Goal: Task Accomplishment & Management: Manage account settings

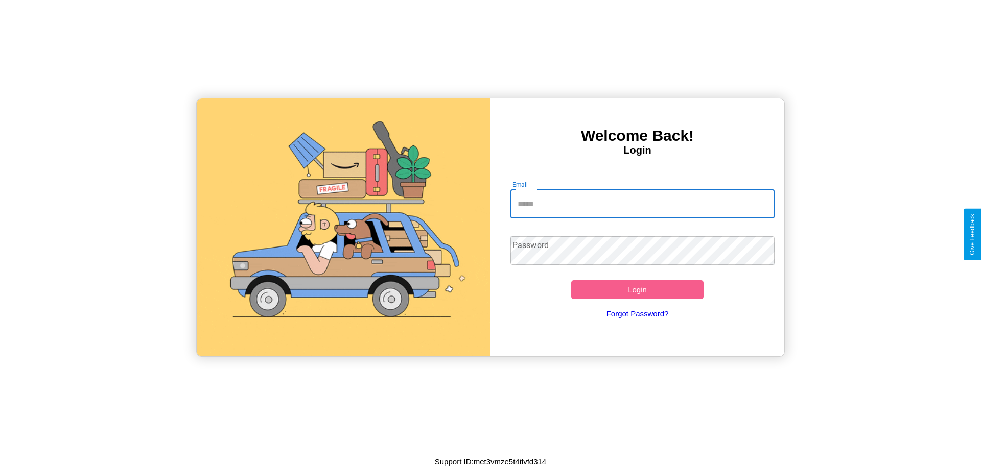
click at [642, 204] on input "Email" at bounding box center [642, 204] width 265 height 29
type input "**********"
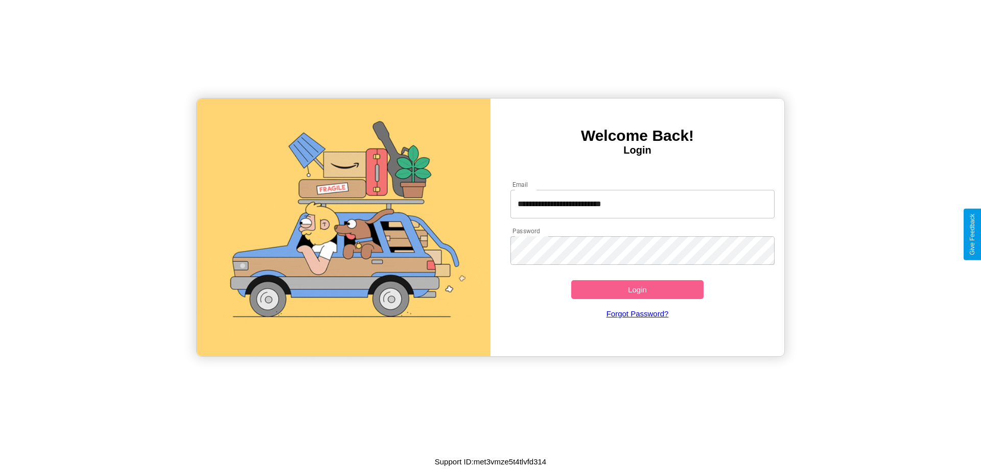
click at [637, 290] on button "Login" at bounding box center [637, 289] width 132 height 19
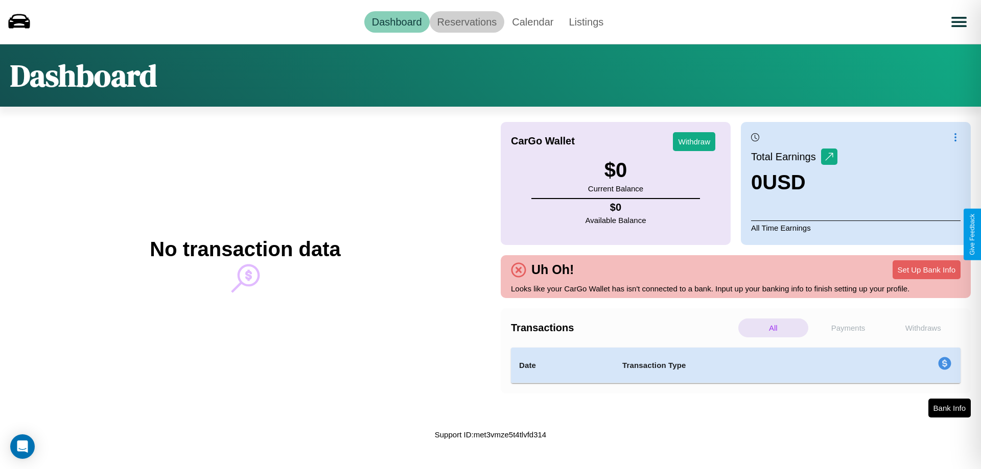
click at [466, 21] on link "Reservations" at bounding box center [467, 21] width 75 height 21
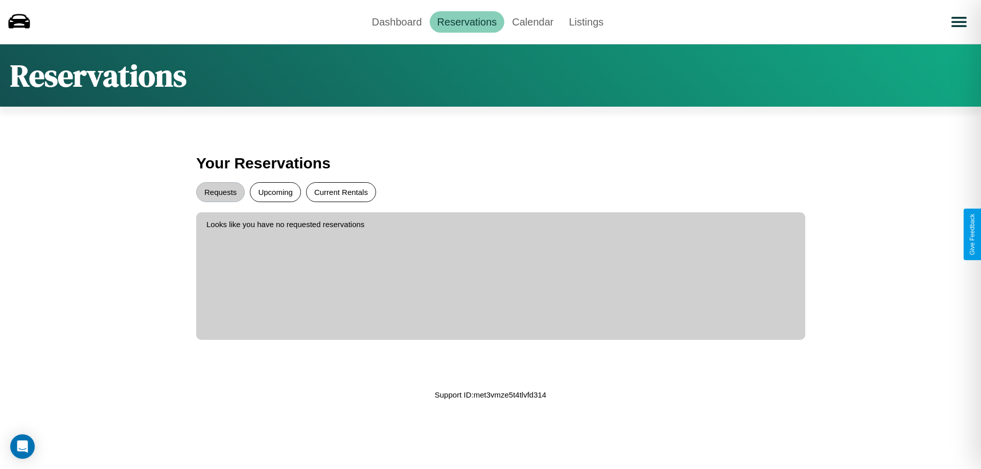
click at [341, 192] on button "Current Rentals" at bounding box center [341, 192] width 70 height 20
click at [275, 192] on button "Upcoming" at bounding box center [275, 192] width 51 height 20
click at [220, 192] on button "Requests" at bounding box center [220, 192] width 49 height 20
